Goal: Task Accomplishment & Management: Use online tool/utility

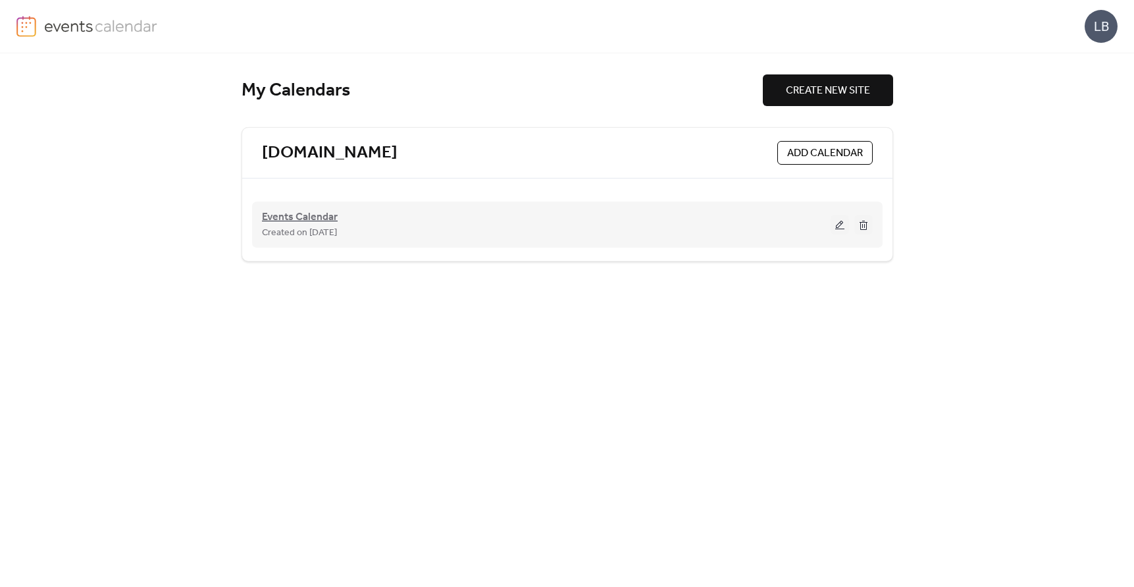
click at [324, 209] on span "Events Calendar" at bounding box center [300, 217] width 76 height 16
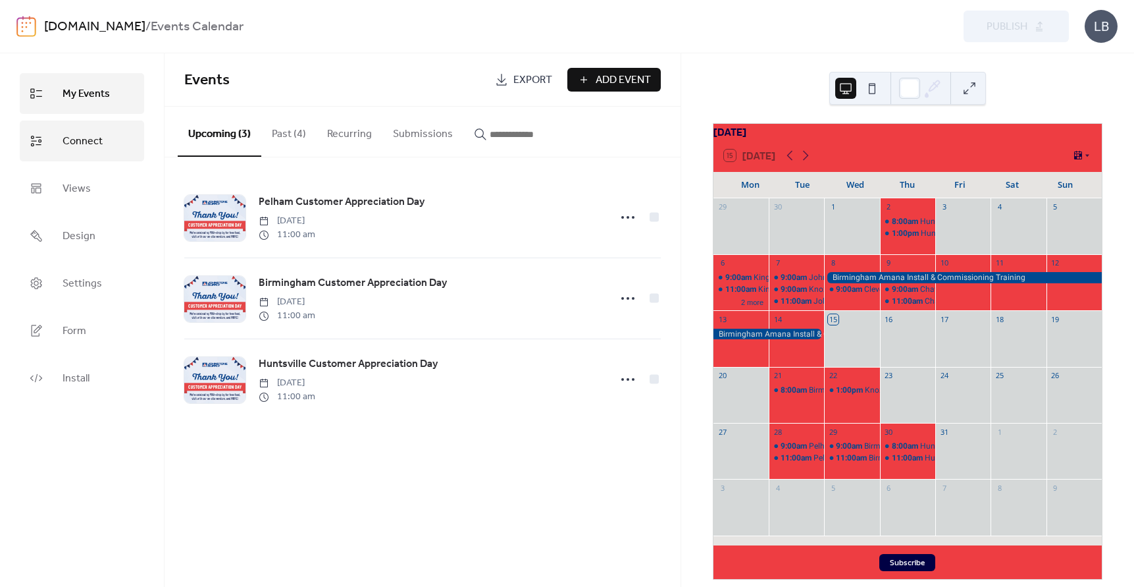
click at [91, 146] on span "Connect" at bounding box center [83, 141] width 40 height 21
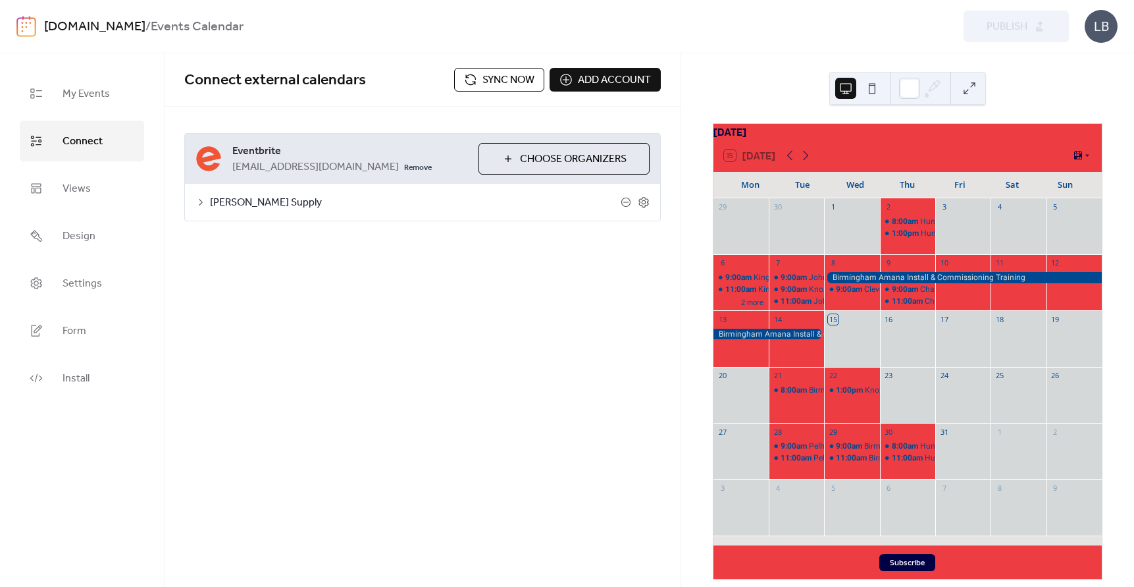
click at [508, 76] on span "Sync now" at bounding box center [509, 80] width 52 height 16
click at [1032, 58] on div "[DATE] 15 [DATE] Mon Tue Wed Thu Fri Sat Sun 29 30 1 2 8:00am [GEOGRAPHIC_DATA]…" at bounding box center [907, 319] width 453 height 533
click at [974, 150] on div "15 [DATE]" at bounding box center [908, 156] width 388 height 32
click at [353, 167] on span "[EMAIL_ADDRESS][DOMAIN_NAME]" at bounding box center [315, 167] width 167 height 16
click at [379, 211] on span "[PERSON_NAME] Supply" at bounding box center [415, 203] width 411 height 16
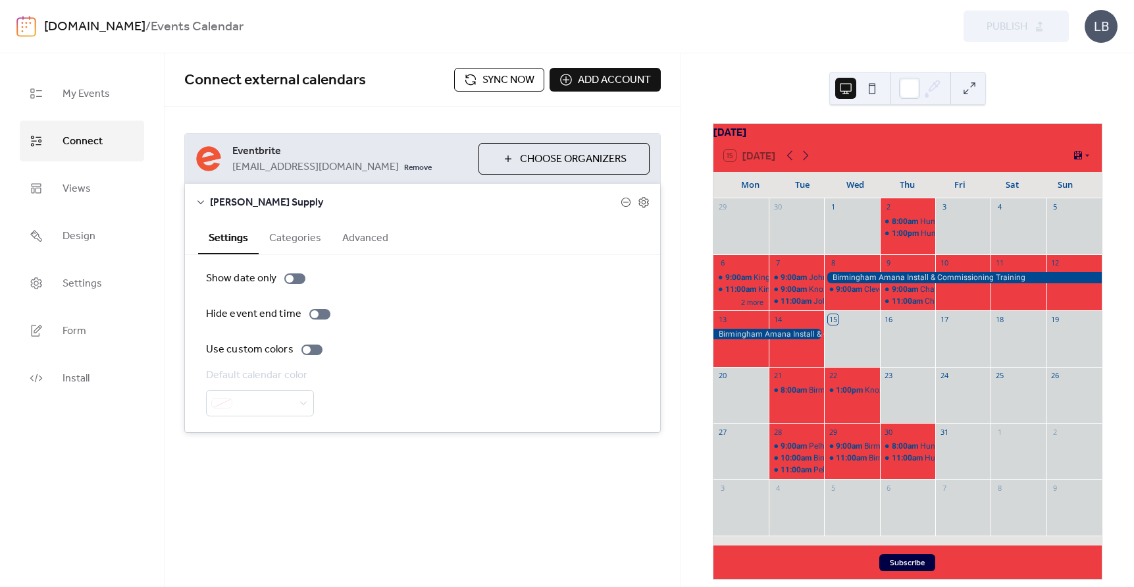
click at [396, 211] on span "[PERSON_NAME] Supply" at bounding box center [415, 203] width 411 height 16
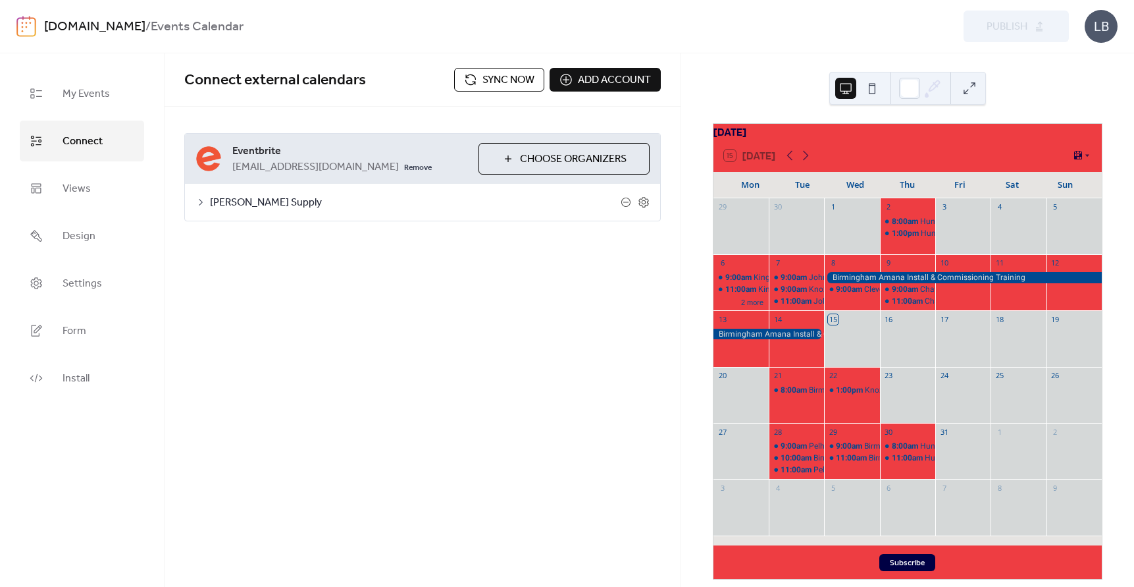
click at [1005, 20] on div "Preview Publish" at bounding box center [838, 27] width 461 height 32
click at [1007, 24] on div "Preview Publish" at bounding box center [838, 27] width 461 height 32
click at [1061, 65] on div "[DATE] 15 [DATE] Mon Tue Wed Thu Fri Sat Sun 29 30 1 2 8:00am [GEOGRAPHIC_DATA]…" at bounding box center [907, 319] width 453 height 533
click at [491, 80] on span "Sync now" at bounding box center [509, 80] width 52 height 16
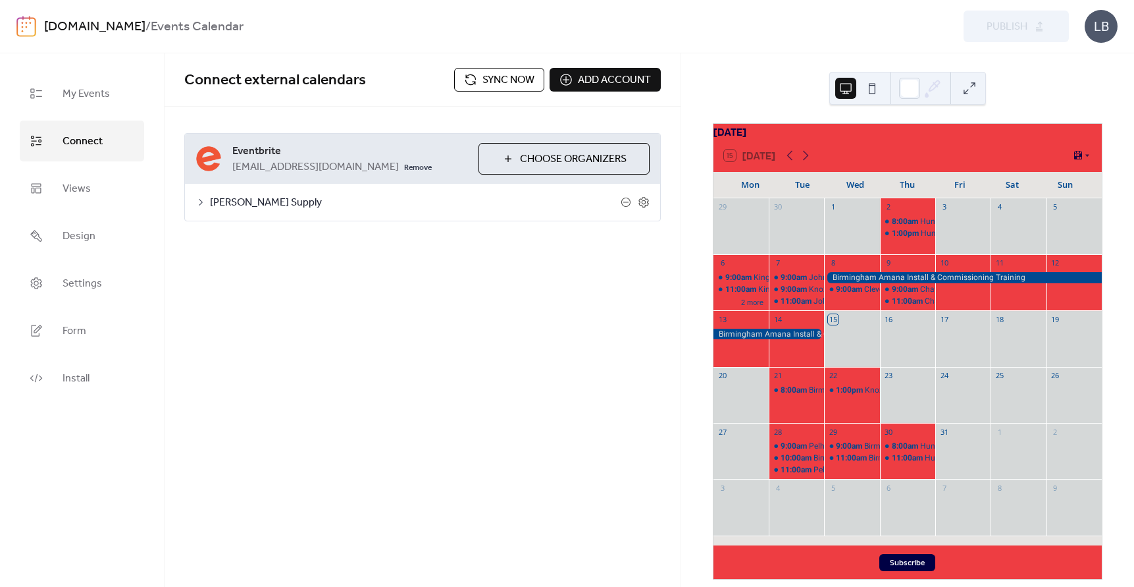
click at [997, 34] on div "Preview Publish" at bounding box center [838, 27] width 461 height 32
click at [1026, 27] on div "Preview Publish" at bounding box center [838, 27] width 461 height 32
click at [1035, 27] on div "Preview Publish" at bounding box center [838, 27] width 461 height 32
drag, startPoint x: 1004, startPoint y: 28, endPoint x: 987, endPoint y: 27, distance: 16.5
click at [987, 27] on div "Preview Publish" at bounding box center [838, 27] width 461 height 32
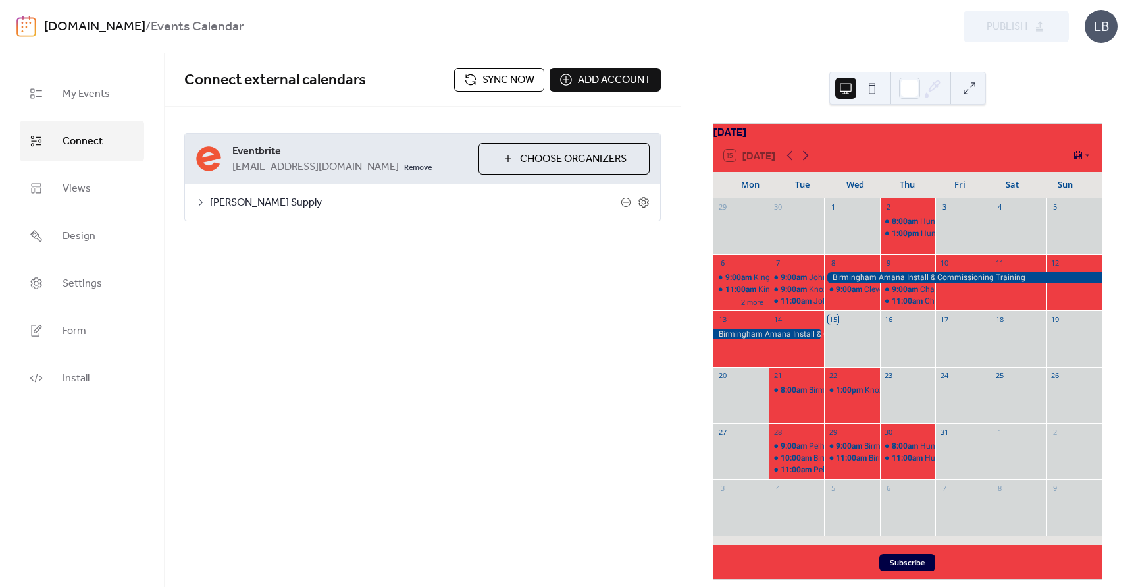
click at [847, 21] on div "Preview Publish" at bounding box center [838, 27] width 461 height 32
